Goal: Task Accomplishment & Management: Manage account settings

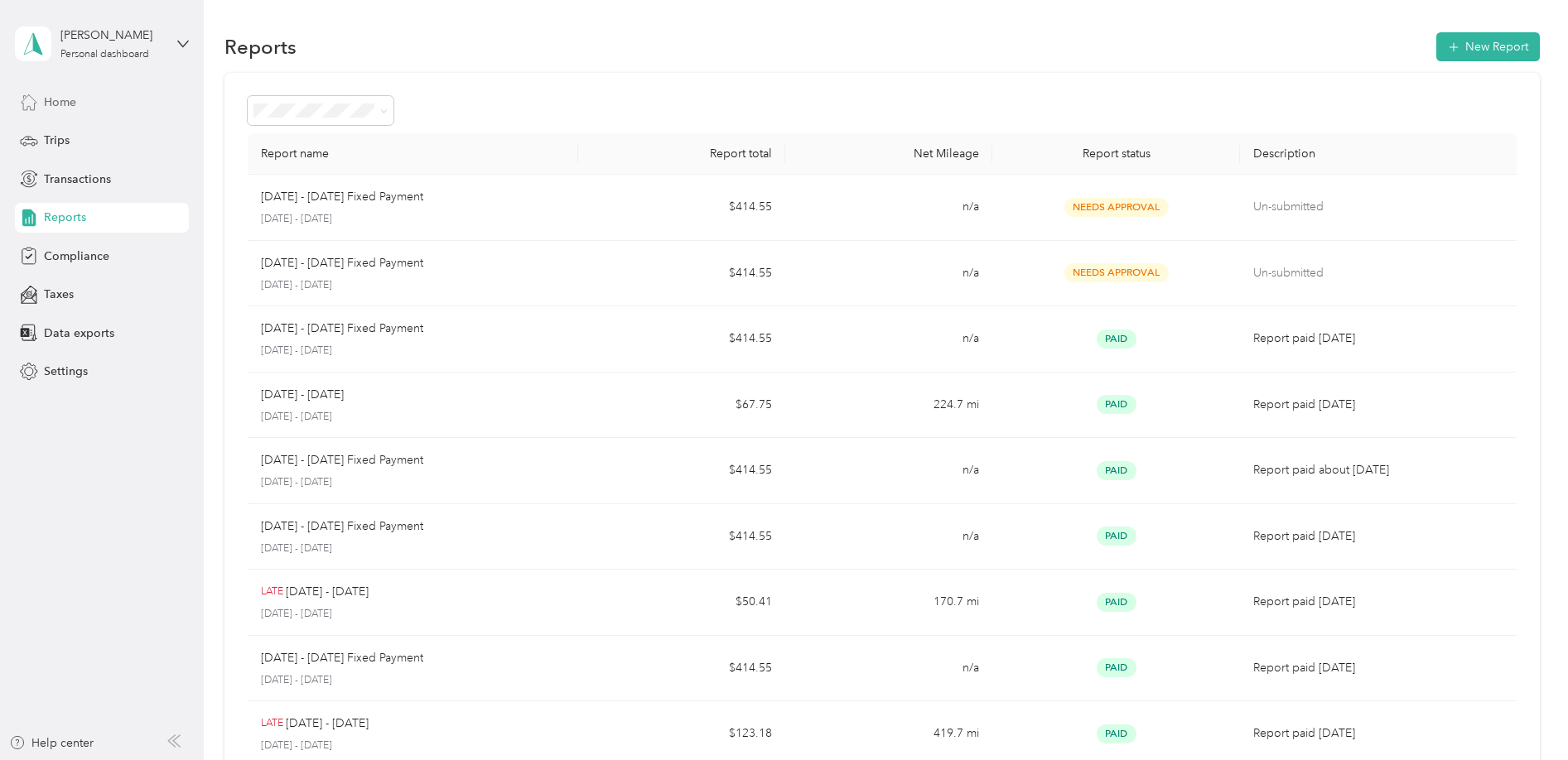
click at [90, 107] on div "Home" at bounding box center [102, 102] width 173 height 30
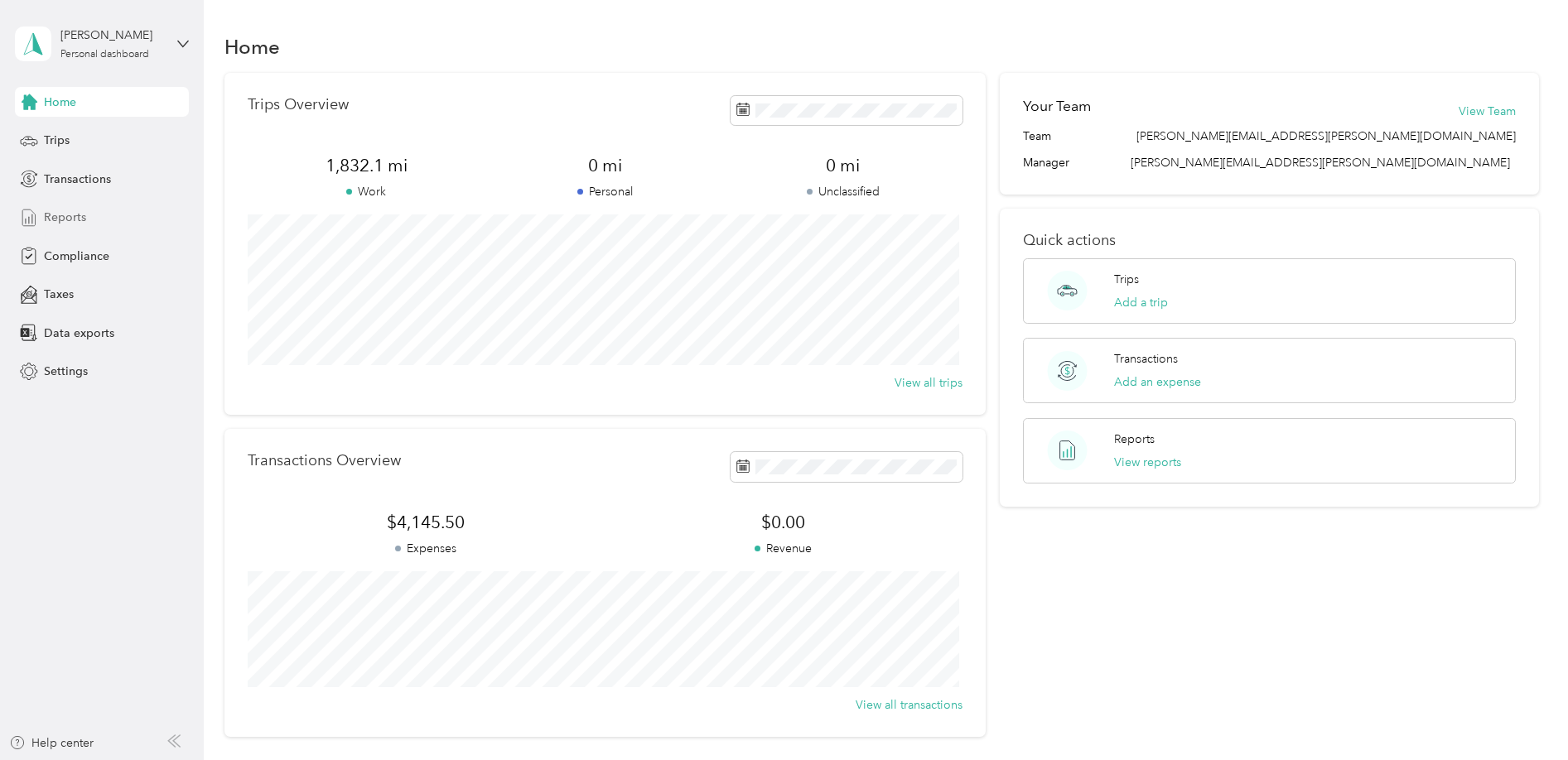
click at [79, 221] on span "Reports" at bounding box center [64, 217] width 42 height 18
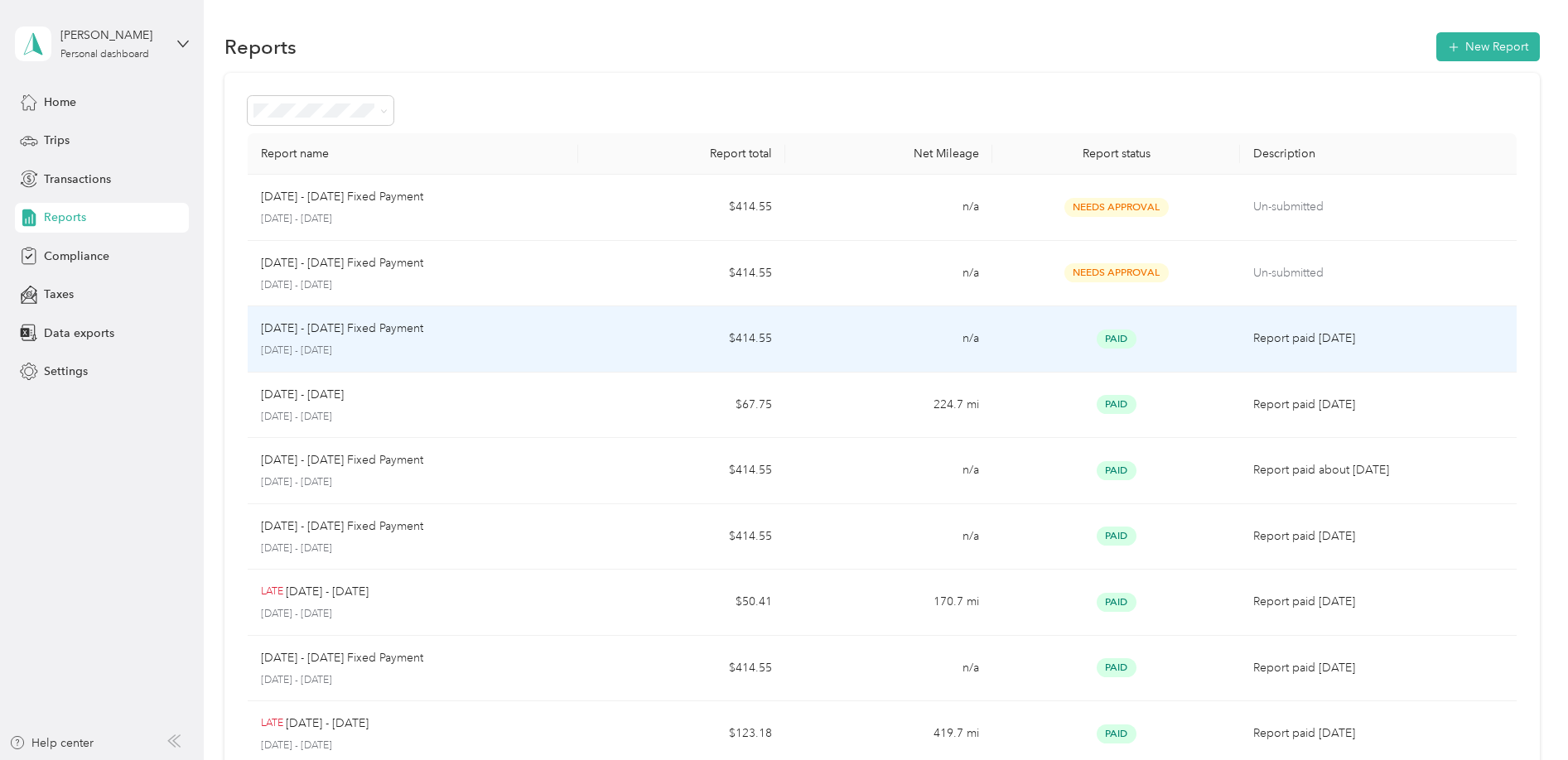
click at [560, 337] on div "[DATE] - [DATE] Fixed Payment" at bounding box center [413, 329] width 305 height 19
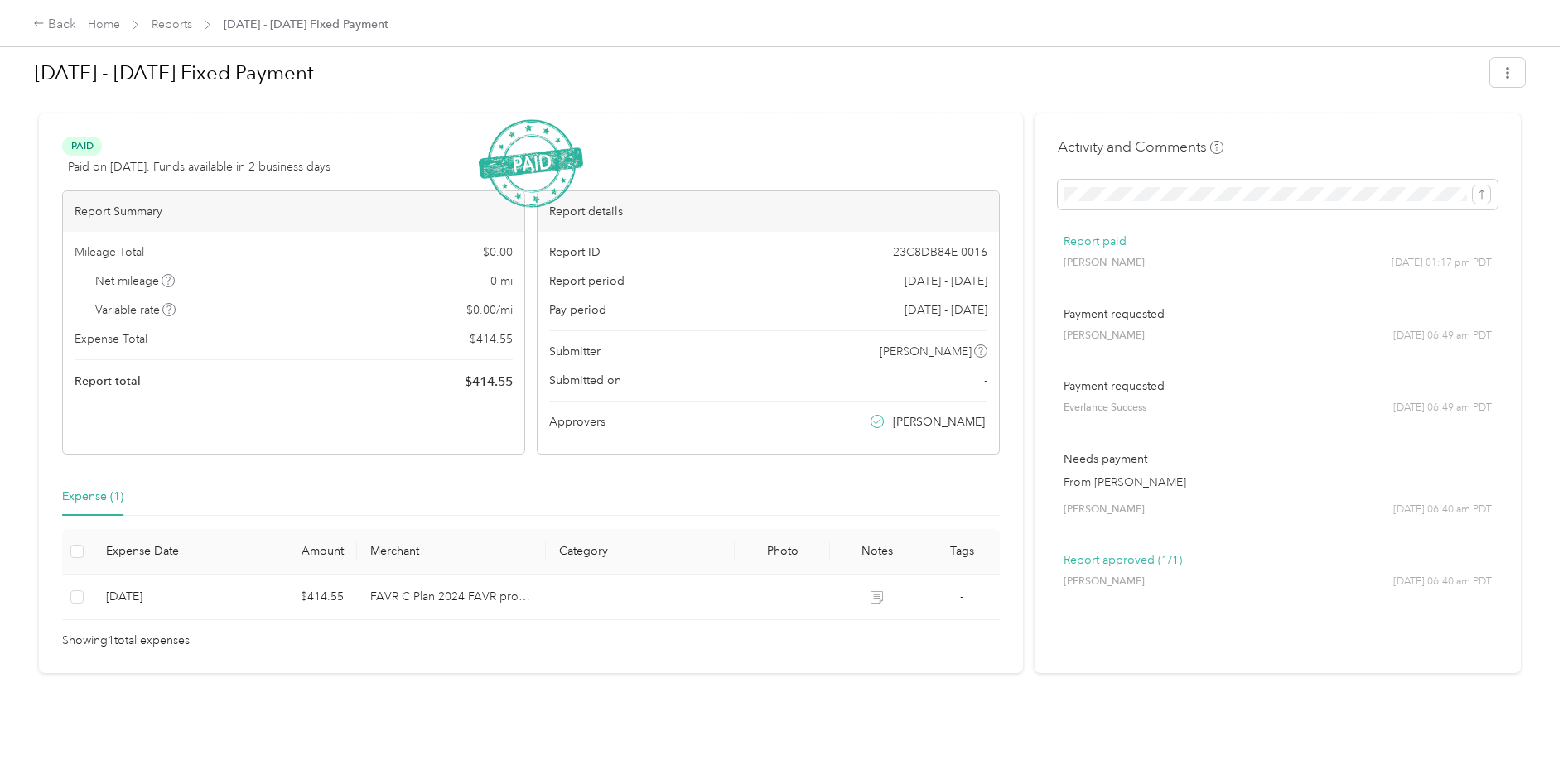
scroll to position [21, 0]
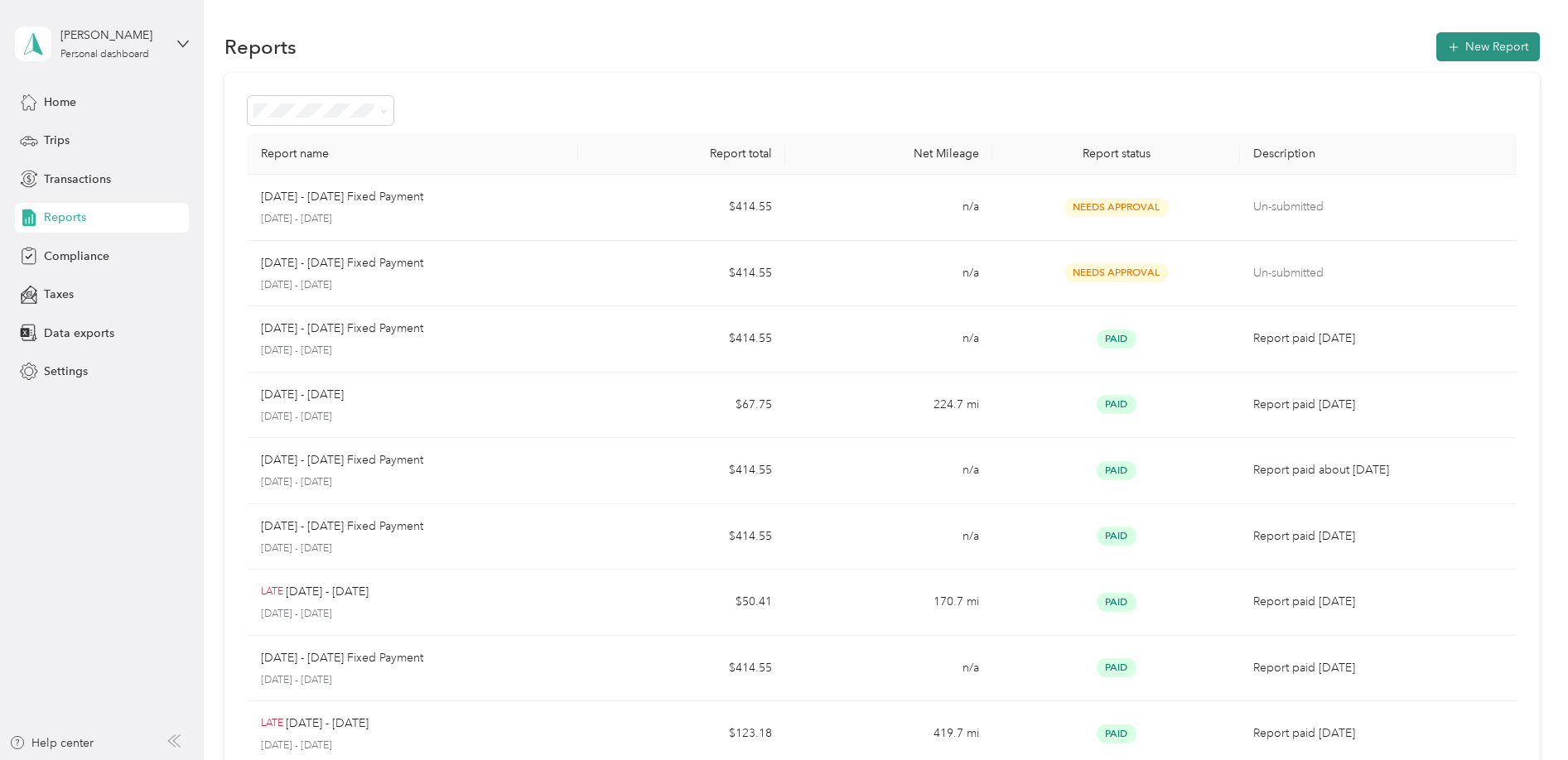
click at [1492, 55] on button "New Report" at bounding box center [1488, 47] width 104 height 29
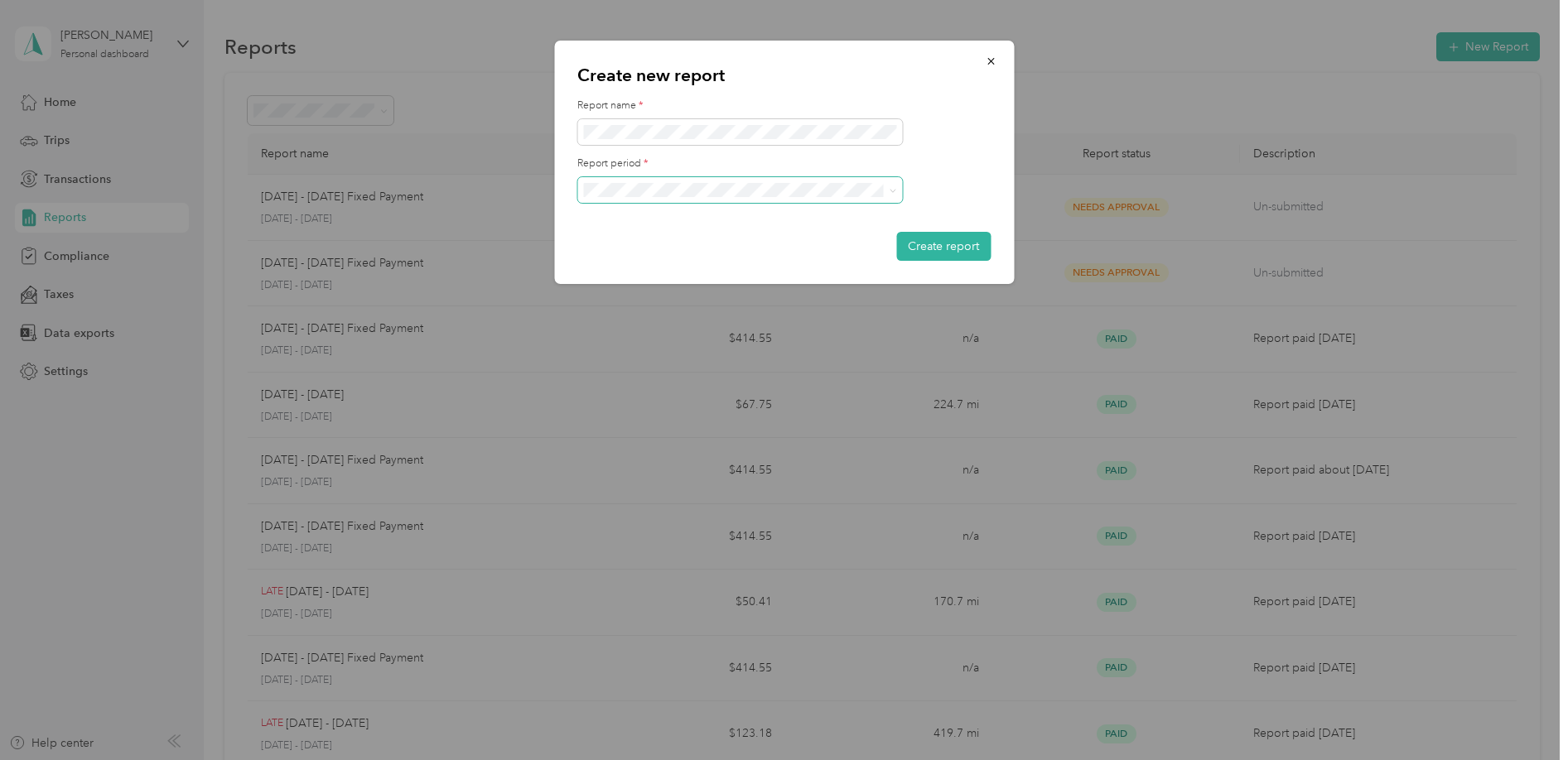
click at [728, 199] on span at bounding box center [740, 190] width 325 height 26
click at [745, 277] on div "[DATE] - [DATE]" at bounding box center [739, 277] width 301 height 18
click at [965, 137] on div at bounding box center [784, 132] width 413 height 26
click at [988, 66] on icon "button" at bounding box center [991, 61] width 11 height 11
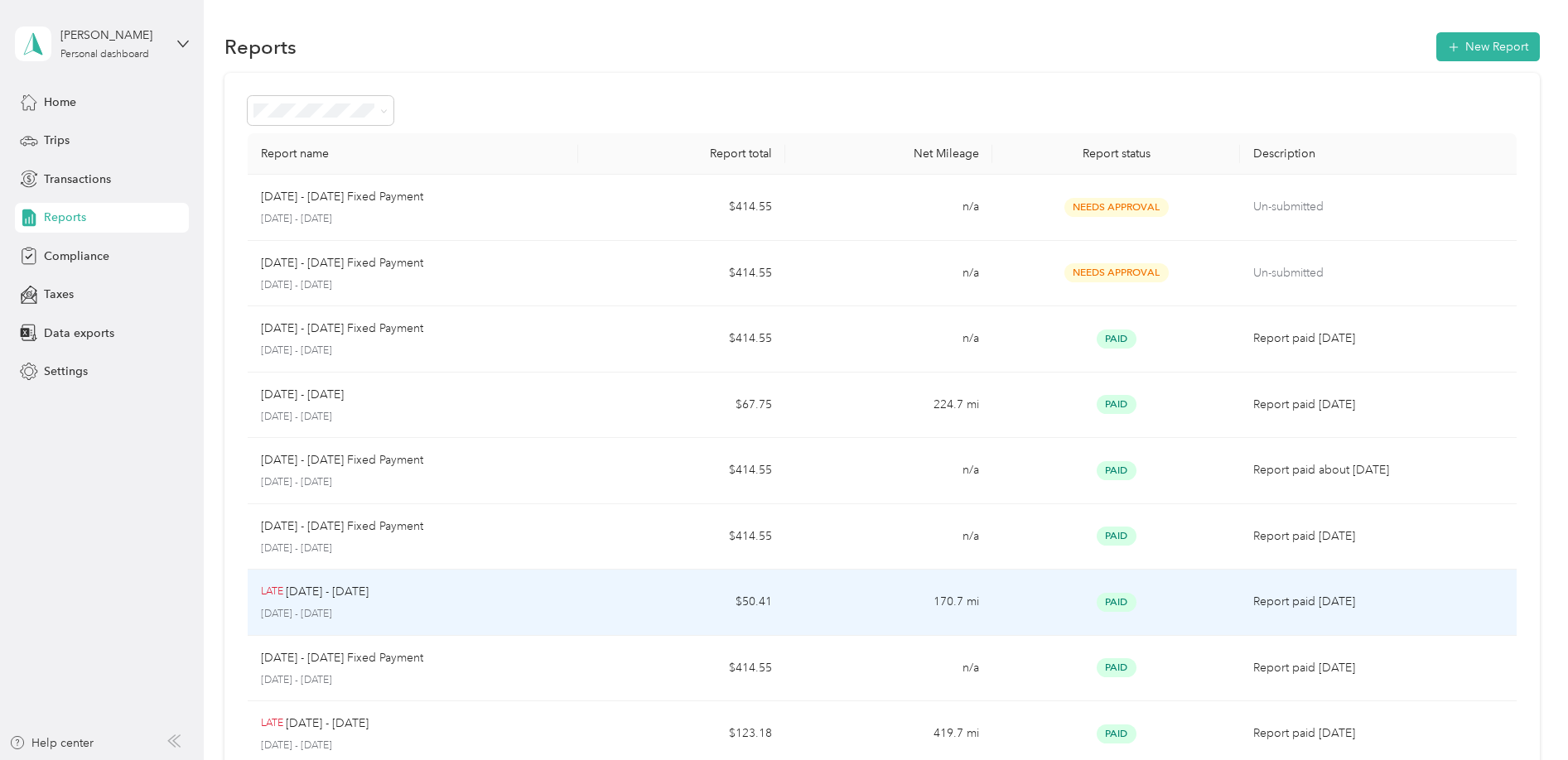
scroll to position [314, 0]
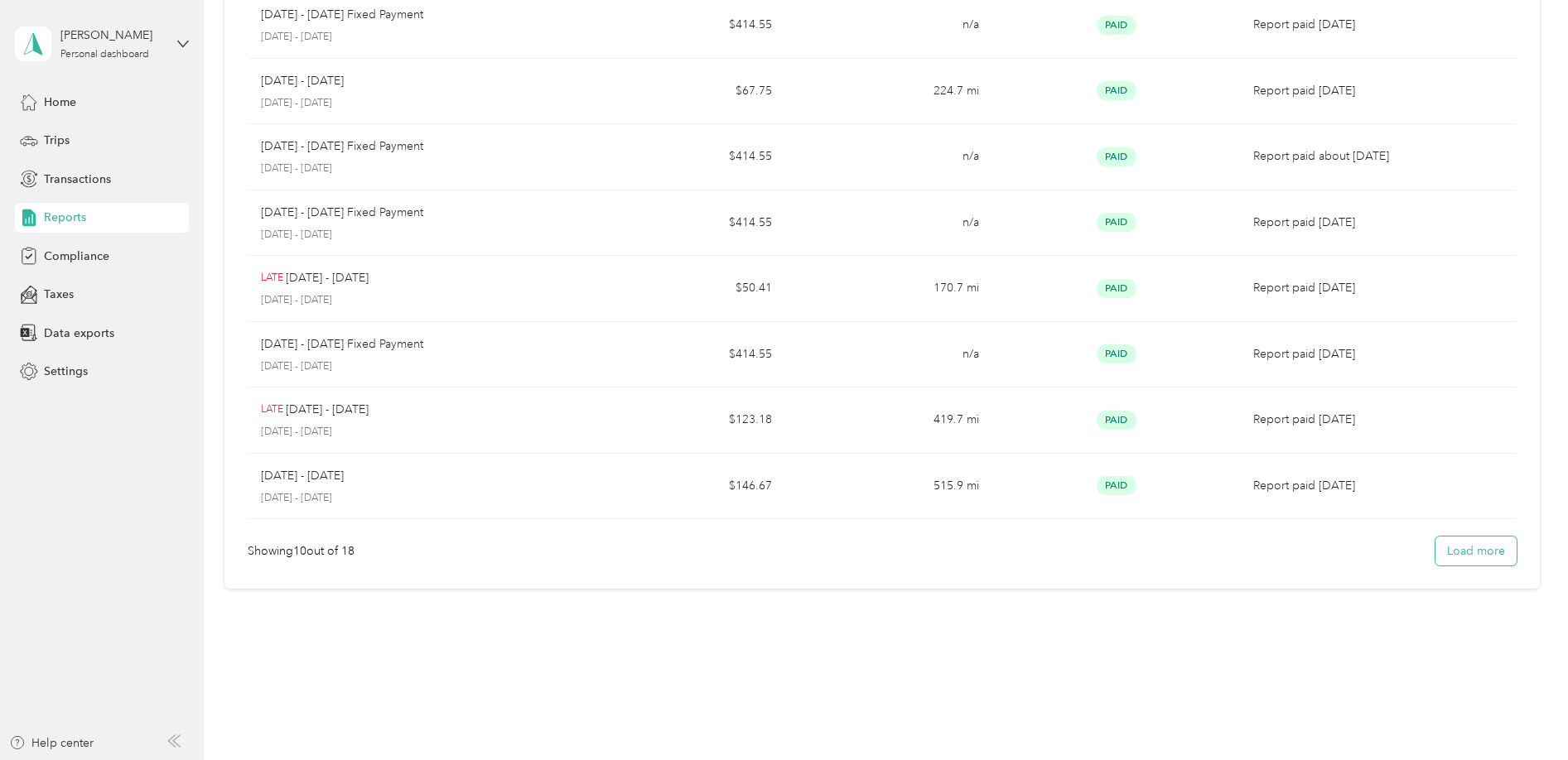
click at [1483, 560] on button "Load more" at bounding box center [1476, 550] width 81 height 29
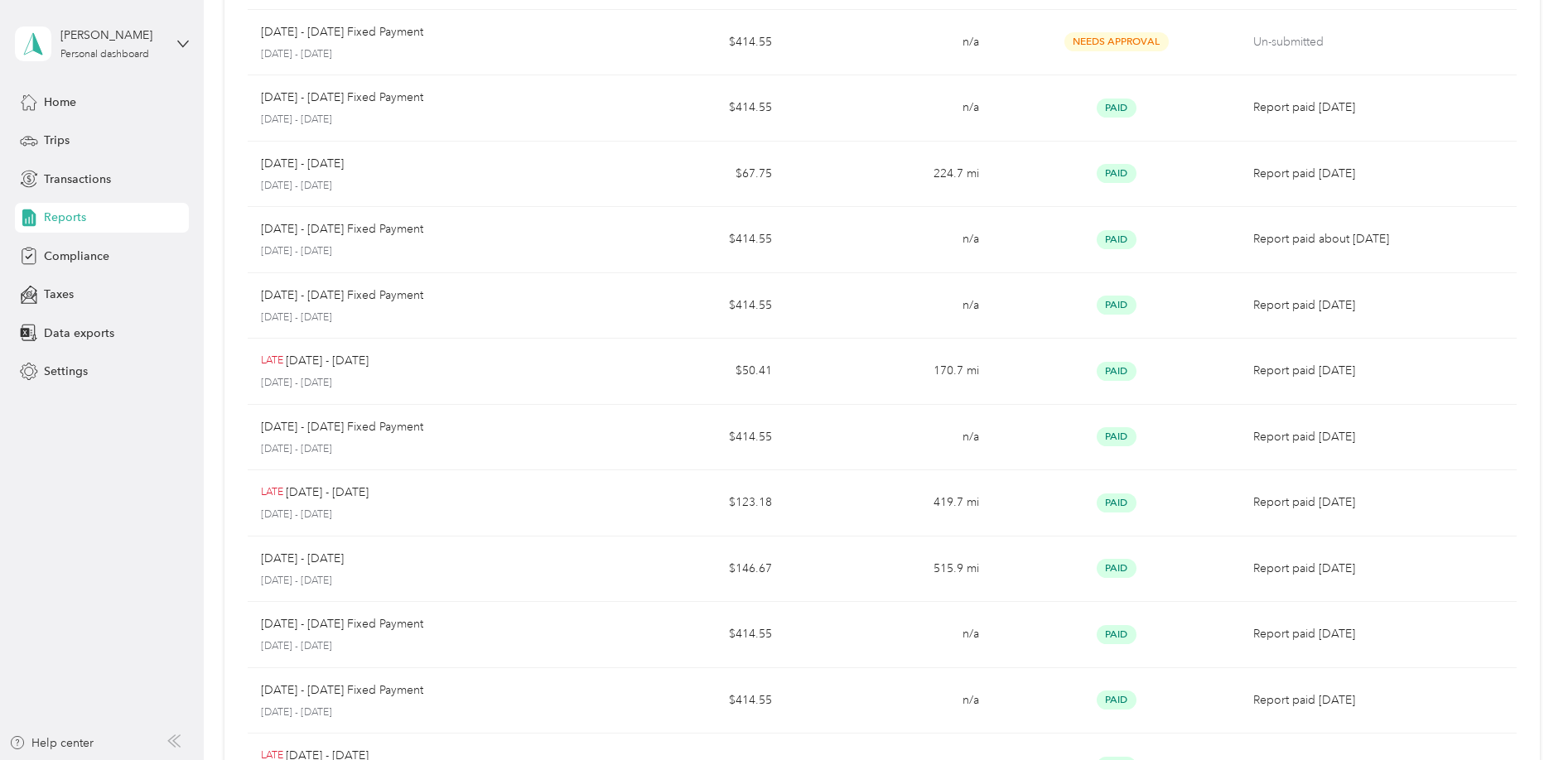
scroll to position [0, 0]
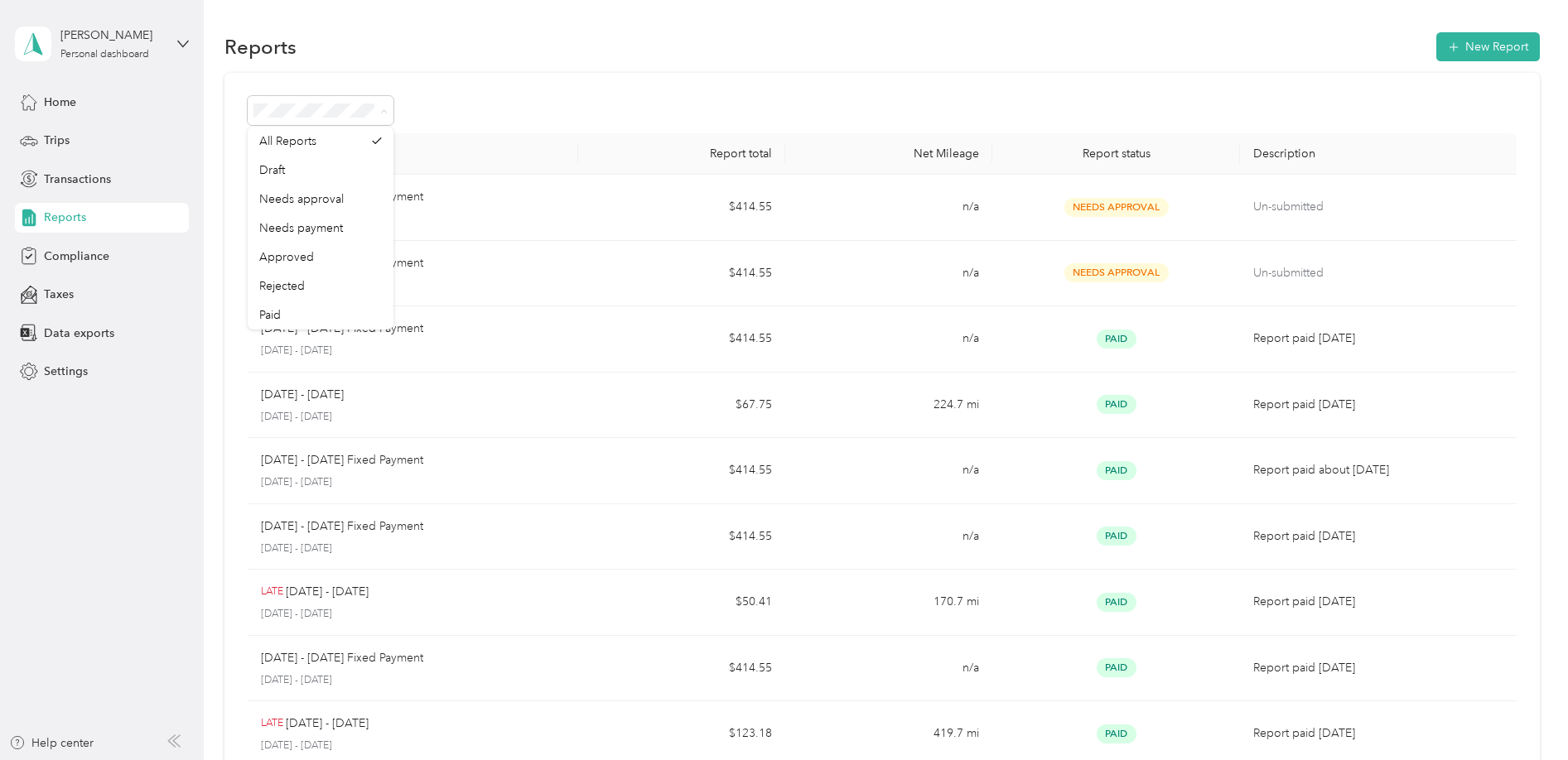
click at [523, 96] on div at bounding box center [882, 110] width 1269 height 29
click at [429, 90] on div "Report name Report total Net Mileage Report status Description [DATE] - [DATE] …" at bounding box center [882, 751] width 1315 height 1357
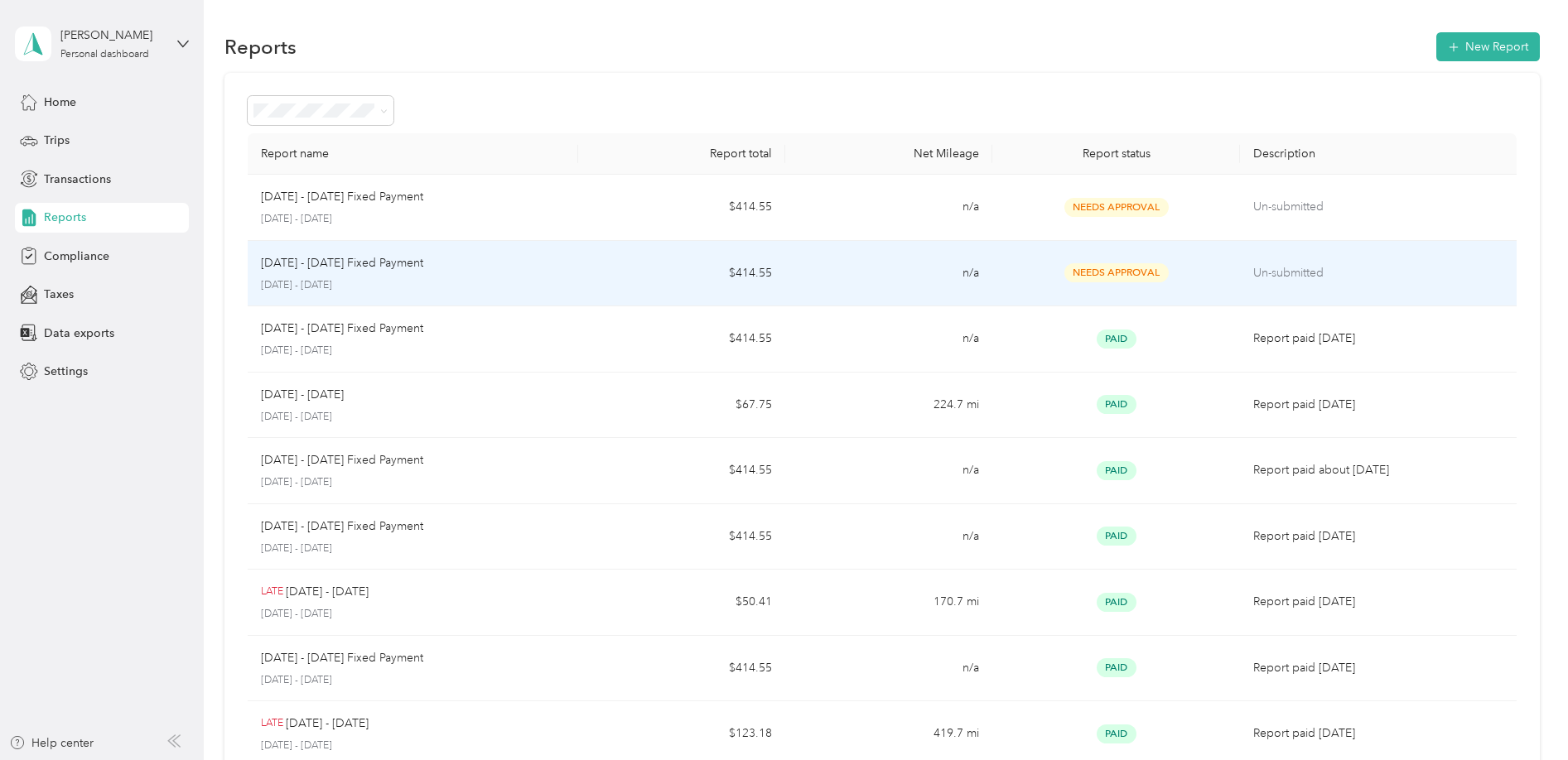
click at [631, 266] on td "$414.55" at bounding box center [682, 273] width 207 height 66
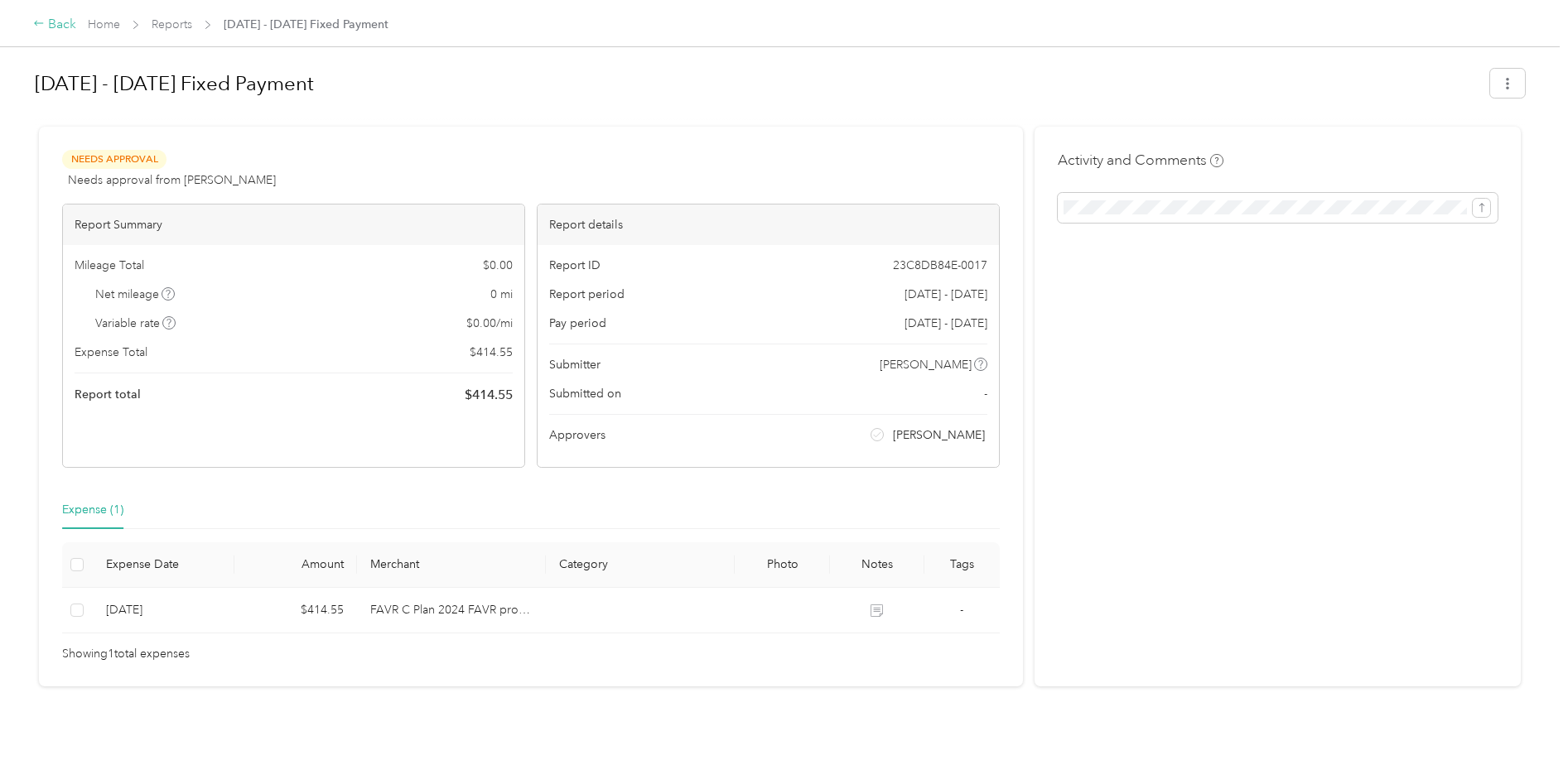
click at [45, 26] on div "Back" at bounding box center [55, 24] width 43 height 20
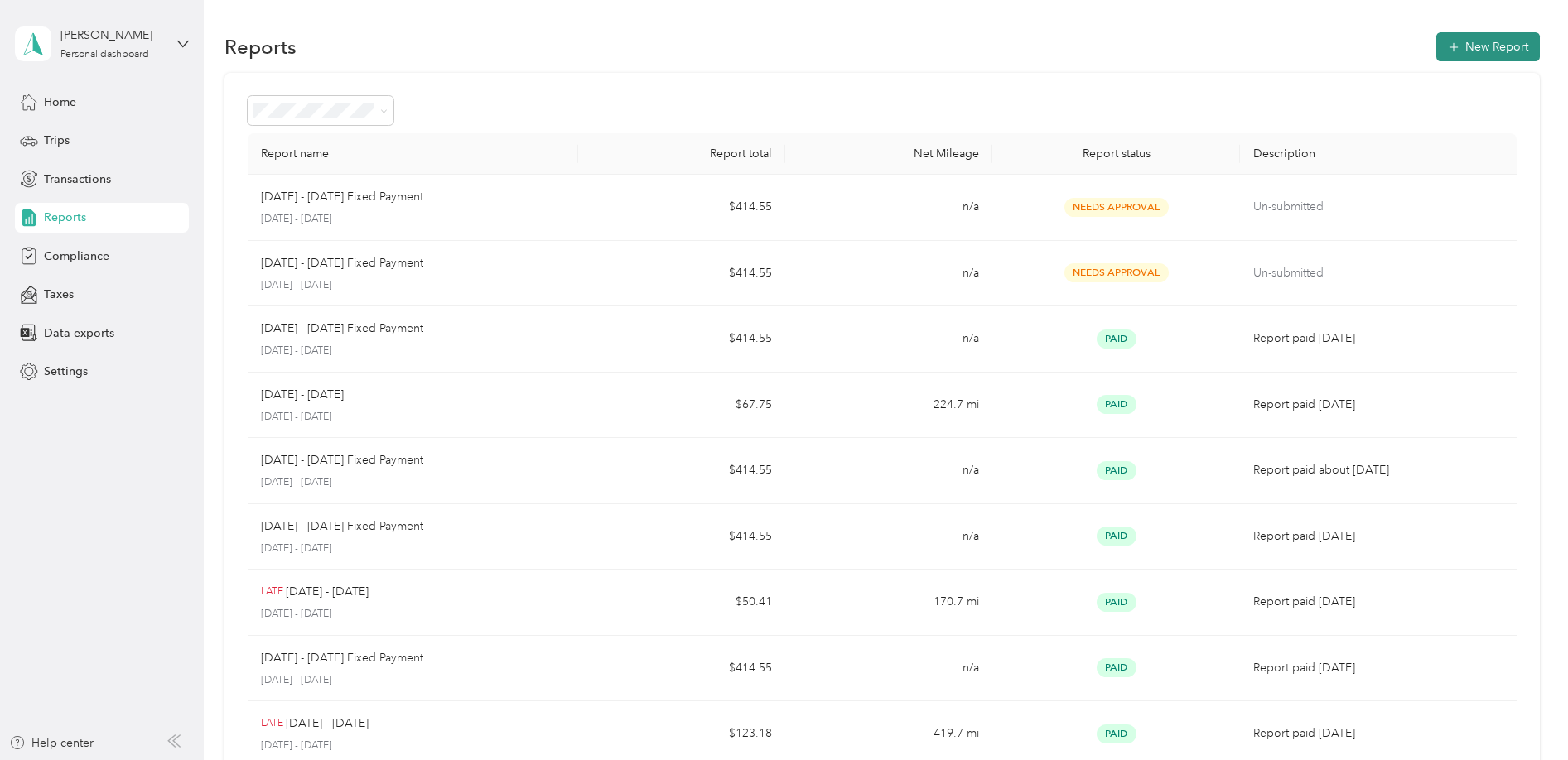
click at [1500, 43] on button "New Report" at bounding box center [1488, 47] width 104 height 29
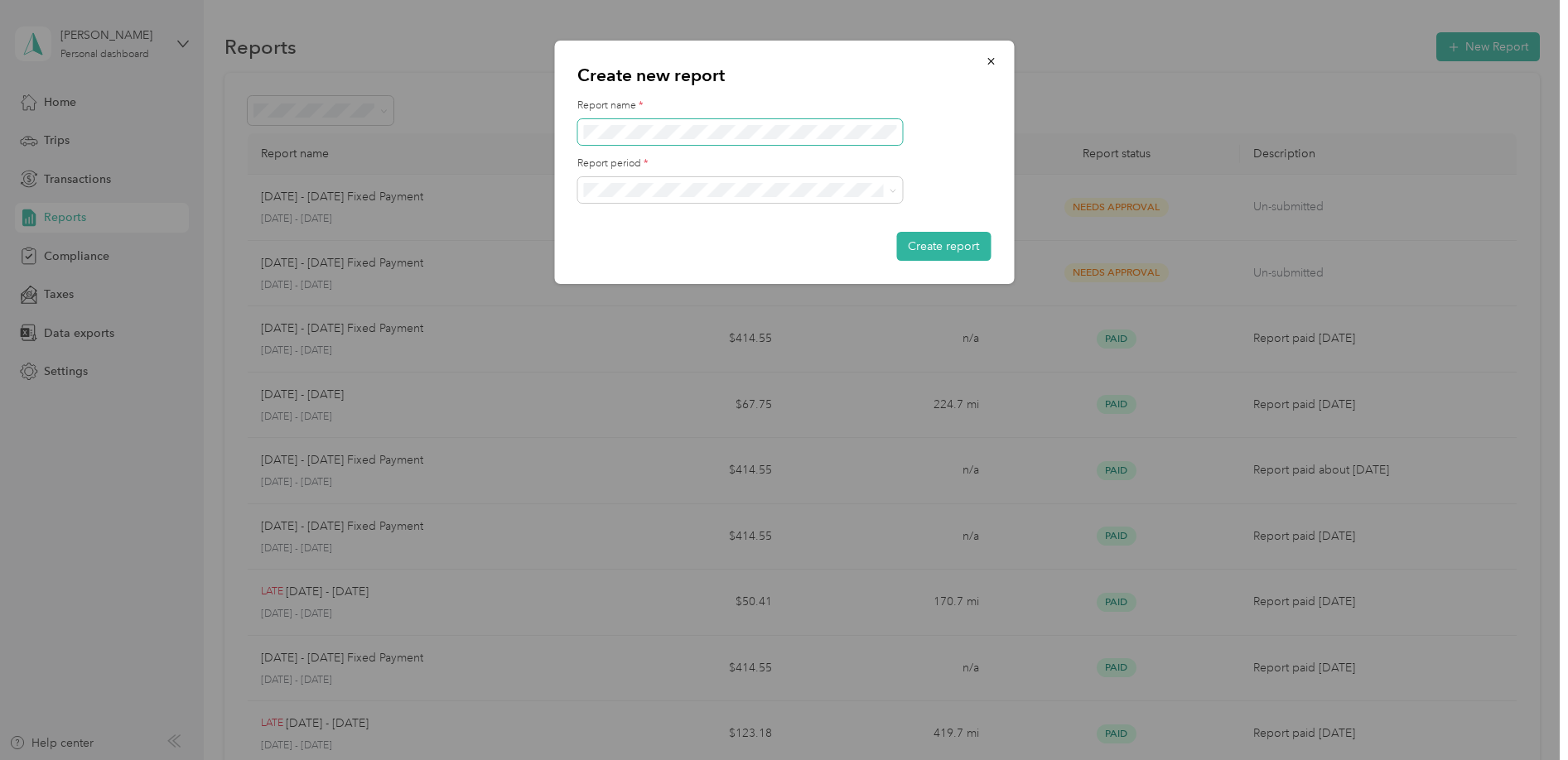
click at [631, 142] on span at bounding box center [740, 132] width 325 height 26
click at [994, 63] on icon "button" at bounding box center [991, 61] width 11 height 11
